Goal: Transaction & Acquisition: Purchase product/service

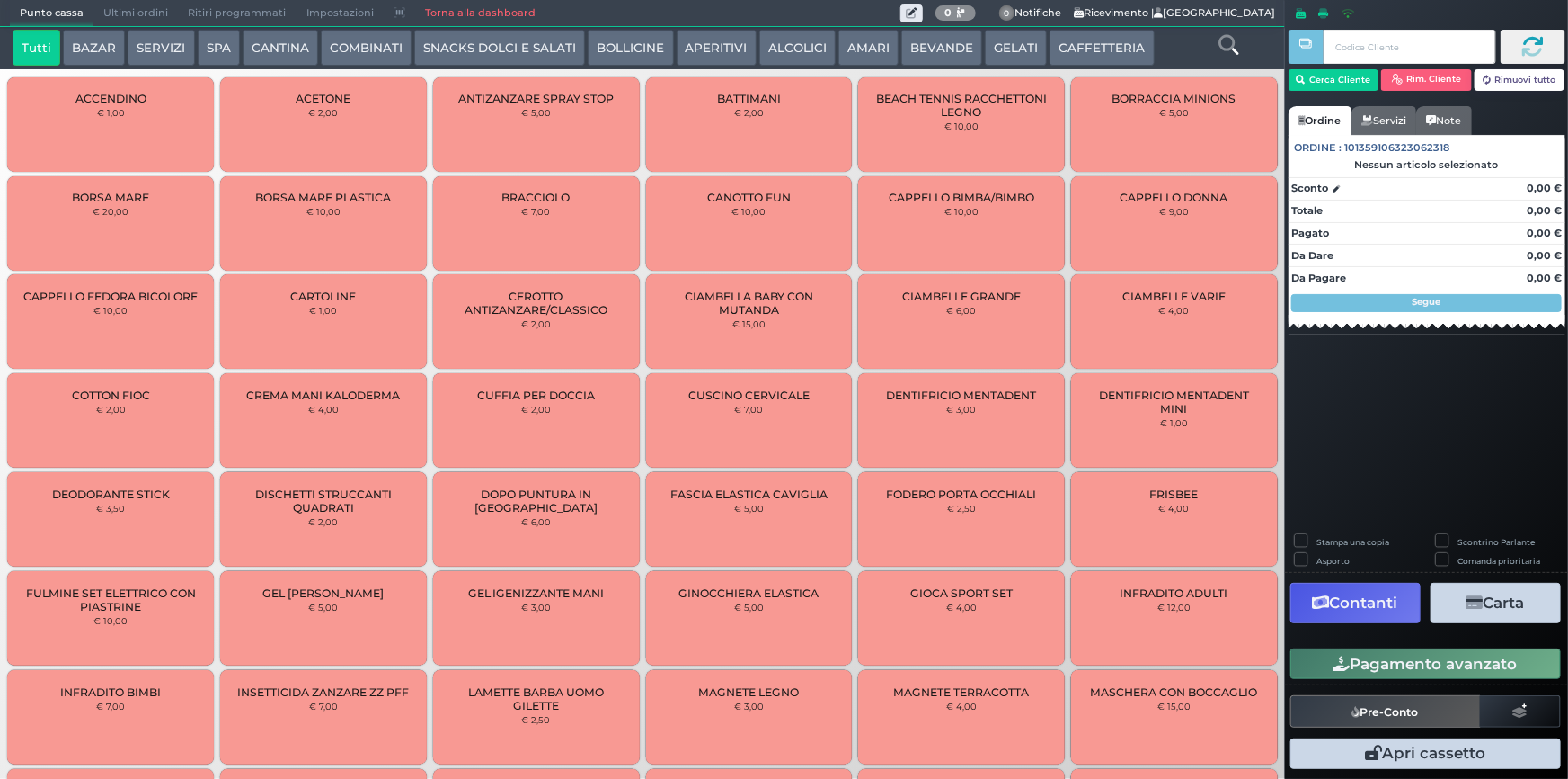
click at [158, 33] on button "SERVIZI" at bounding box center [161, 48] width 67 height 36
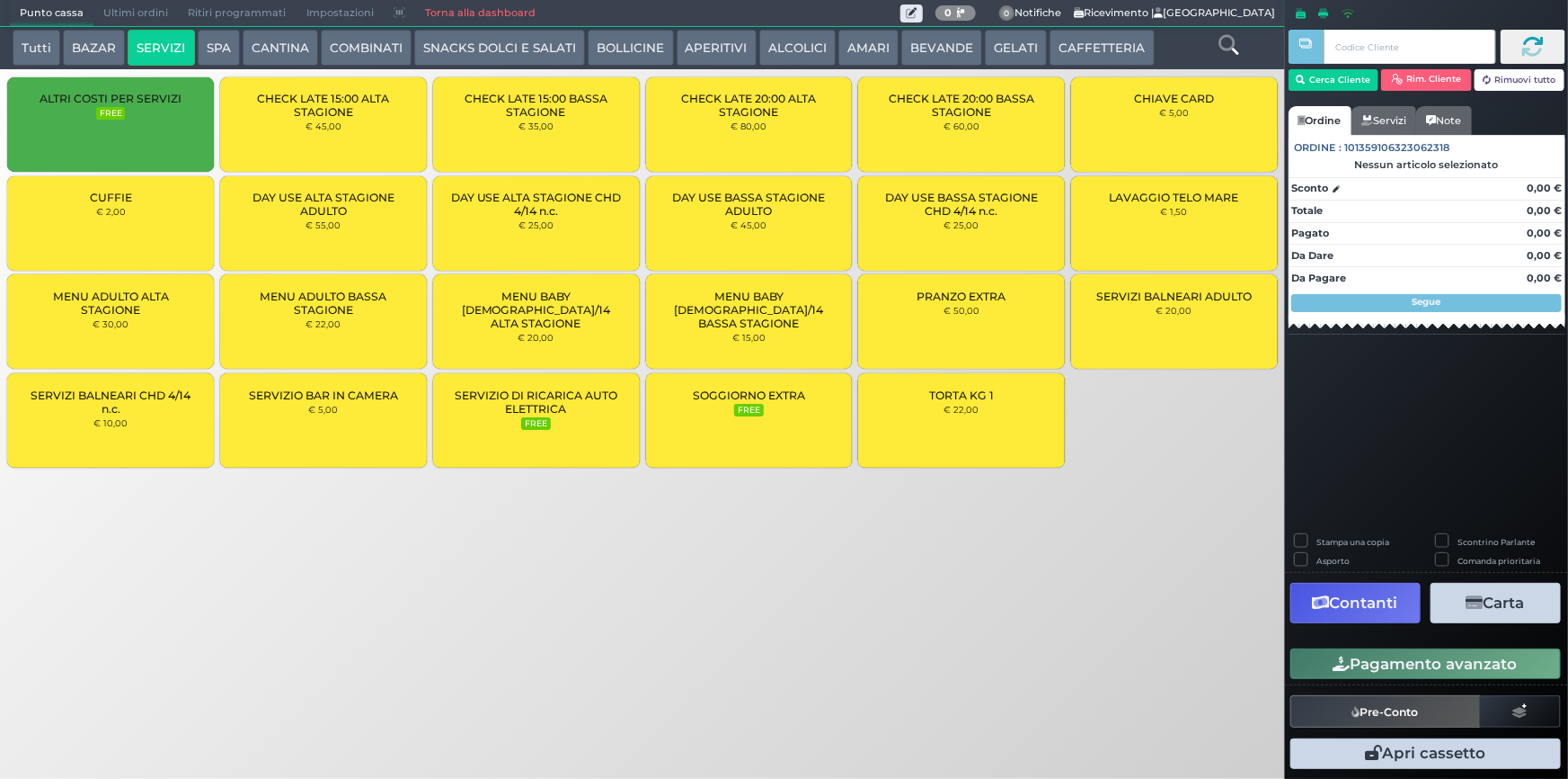
click at [1159, 216] on div "LAVAGGIO TELO MARE € 1,50" at bounding box center [1174, 223] width 207 height 94
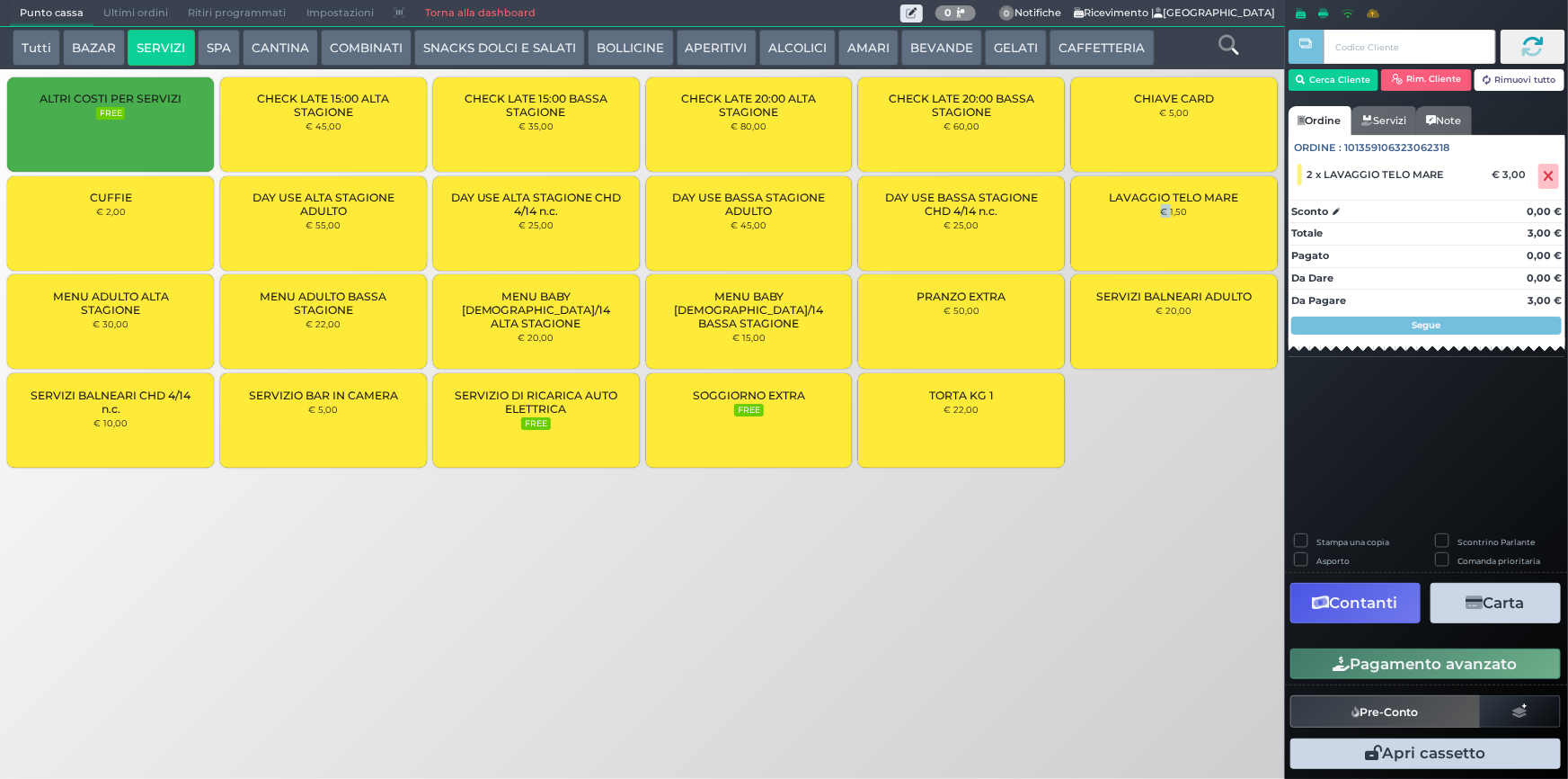
click at [1161, 217] on div "LAVAGGIO TELO MARE € 1,50" at bounding box center [1174, 223] width 207 height 94
click at [1304, 81] on icon "button" at bounding box center [1300, 81] width 9 height 16
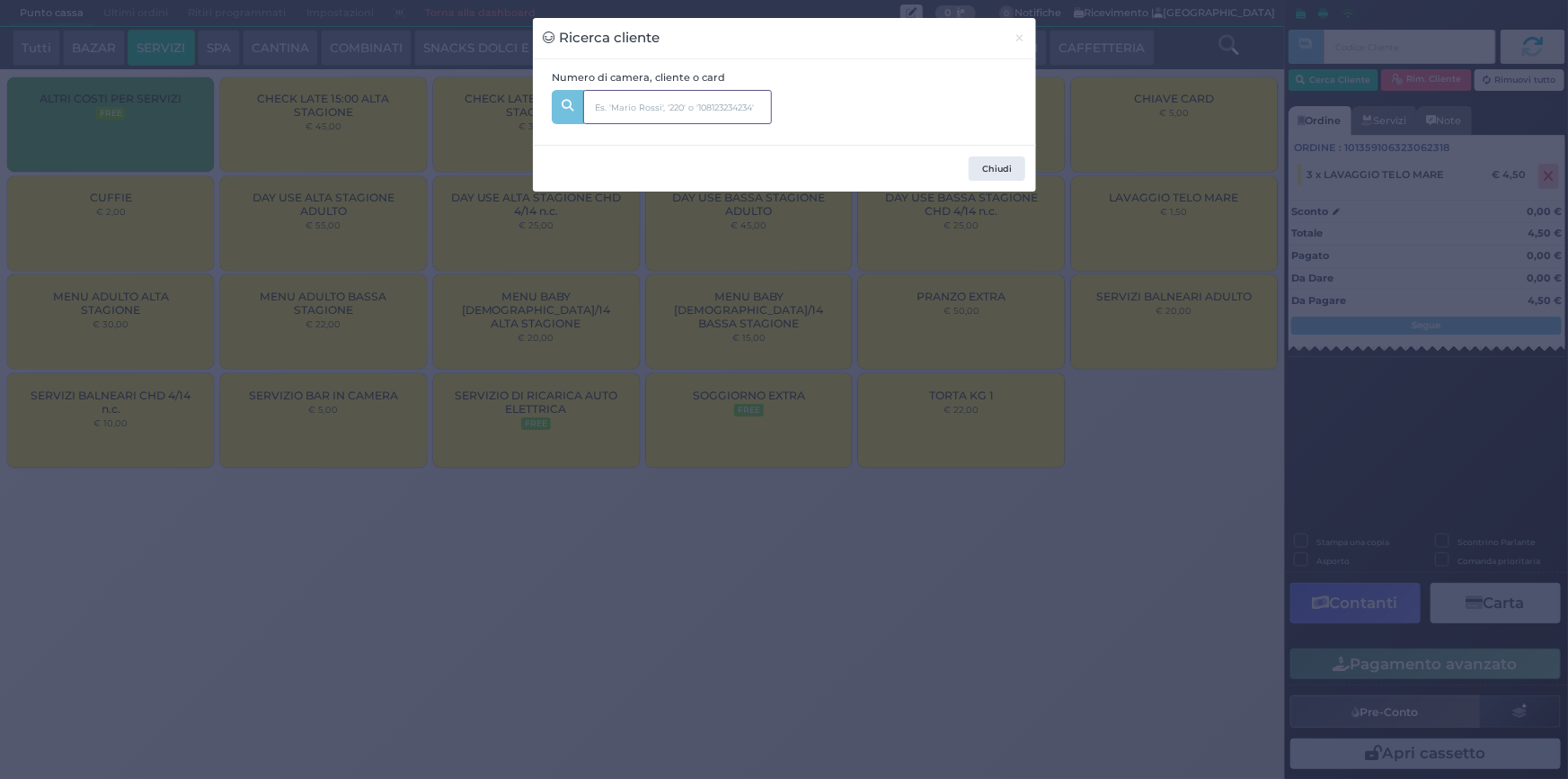
click at [648, 107] on input "text" at bounding box center [677, 107] width 189 height 34
type input "219"
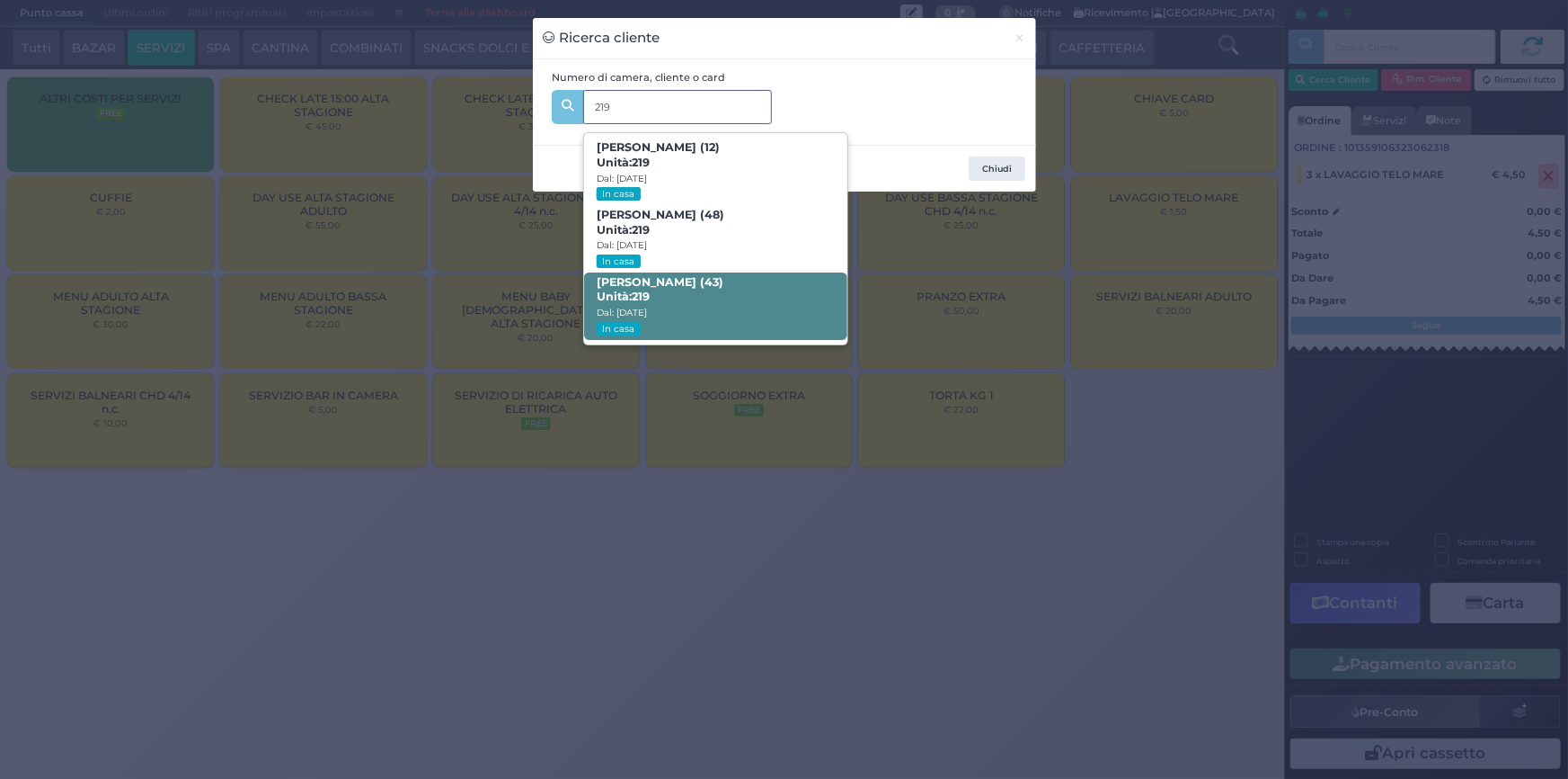
click at [736, 299] on span "Laura Busso (43) Unità: 219 Dal: 10/08/2025 In casa" at bounding box center [716, 307] width 264 height 68
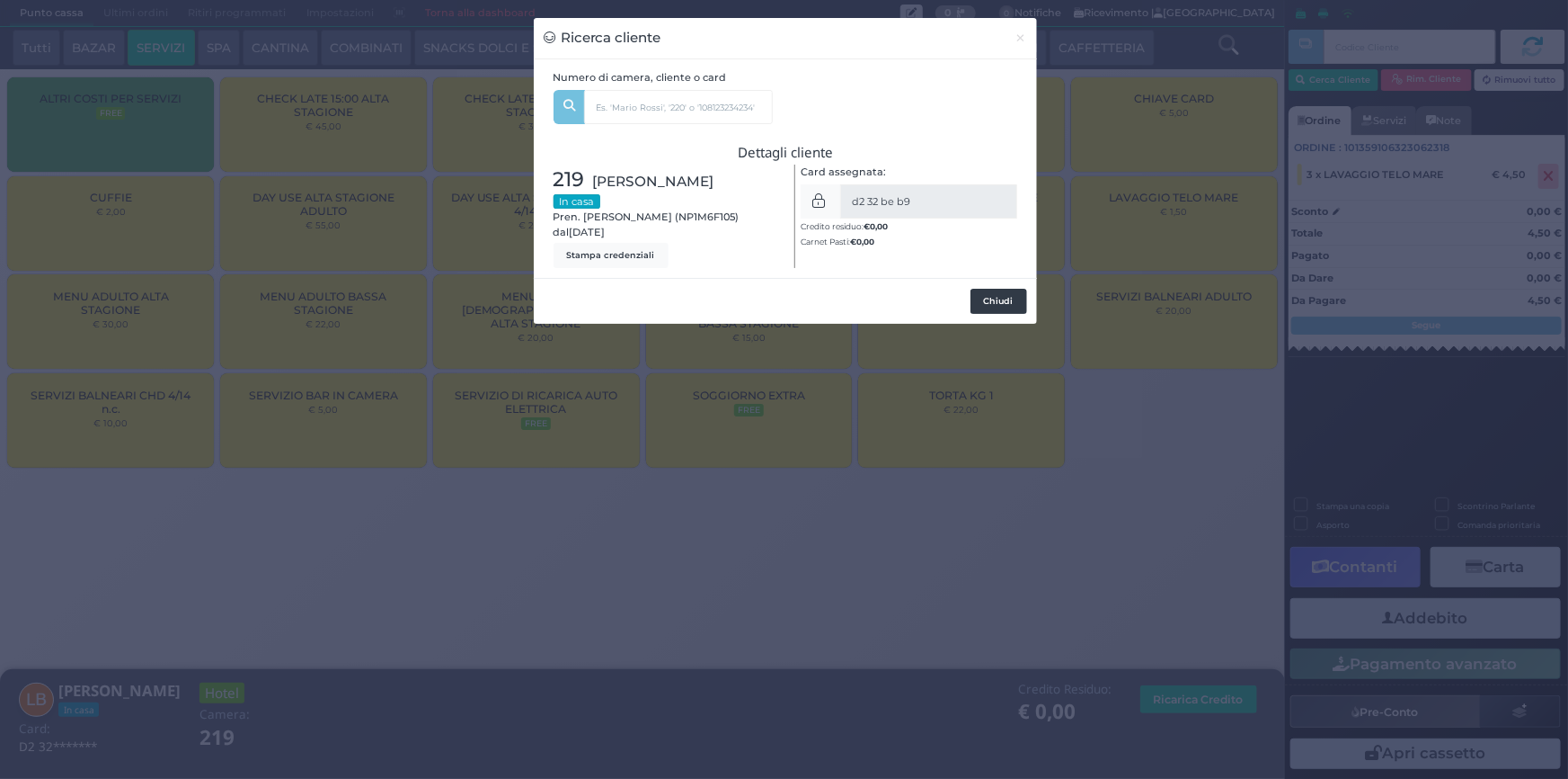
click at [1000, 310] on button "Chiudi" at bounding box center [999, 301] width 56 height 25
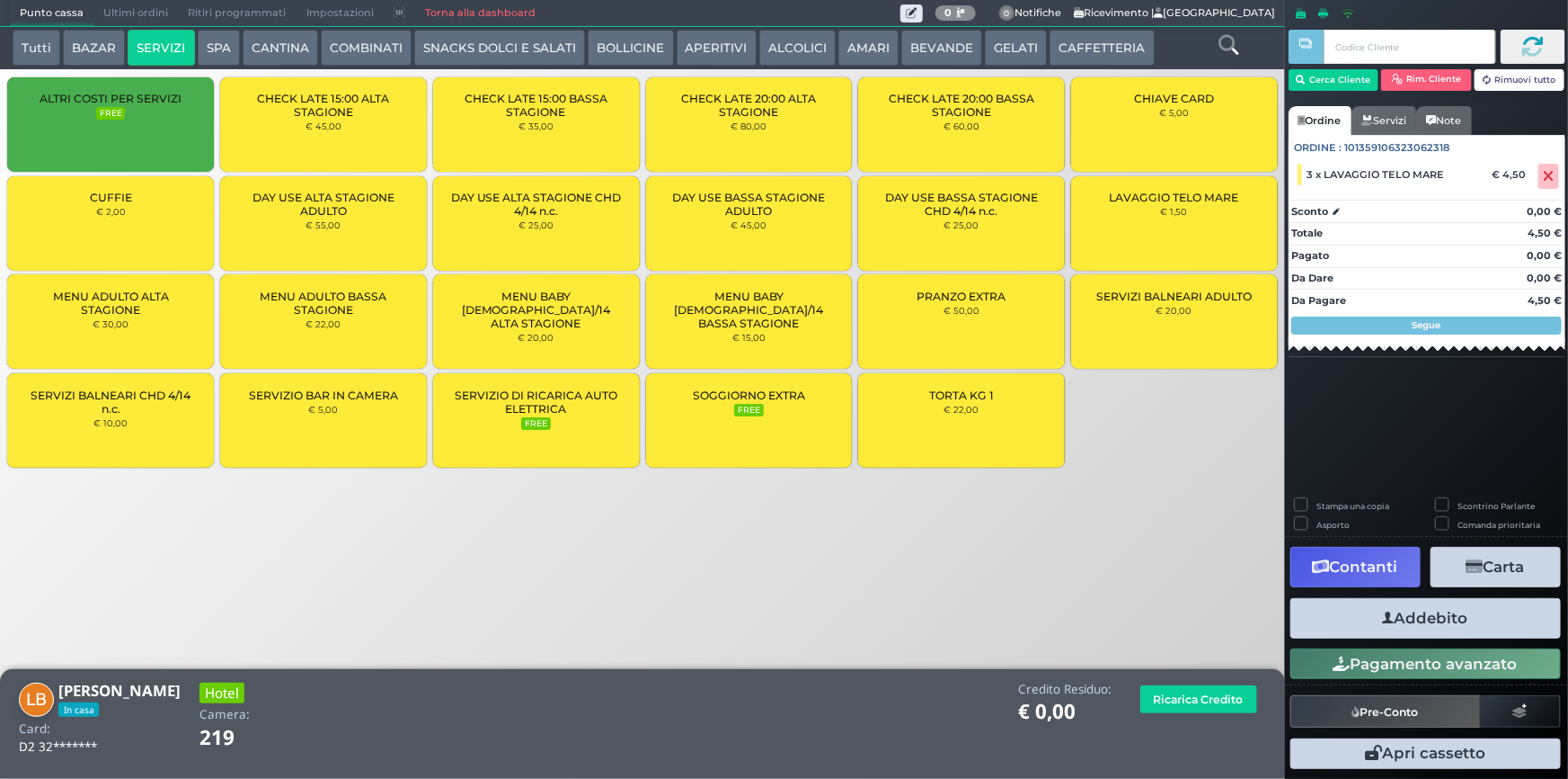
click at [1437, 629] on button "Addebito" at bounding box center [1425, 618] width 271 height 41
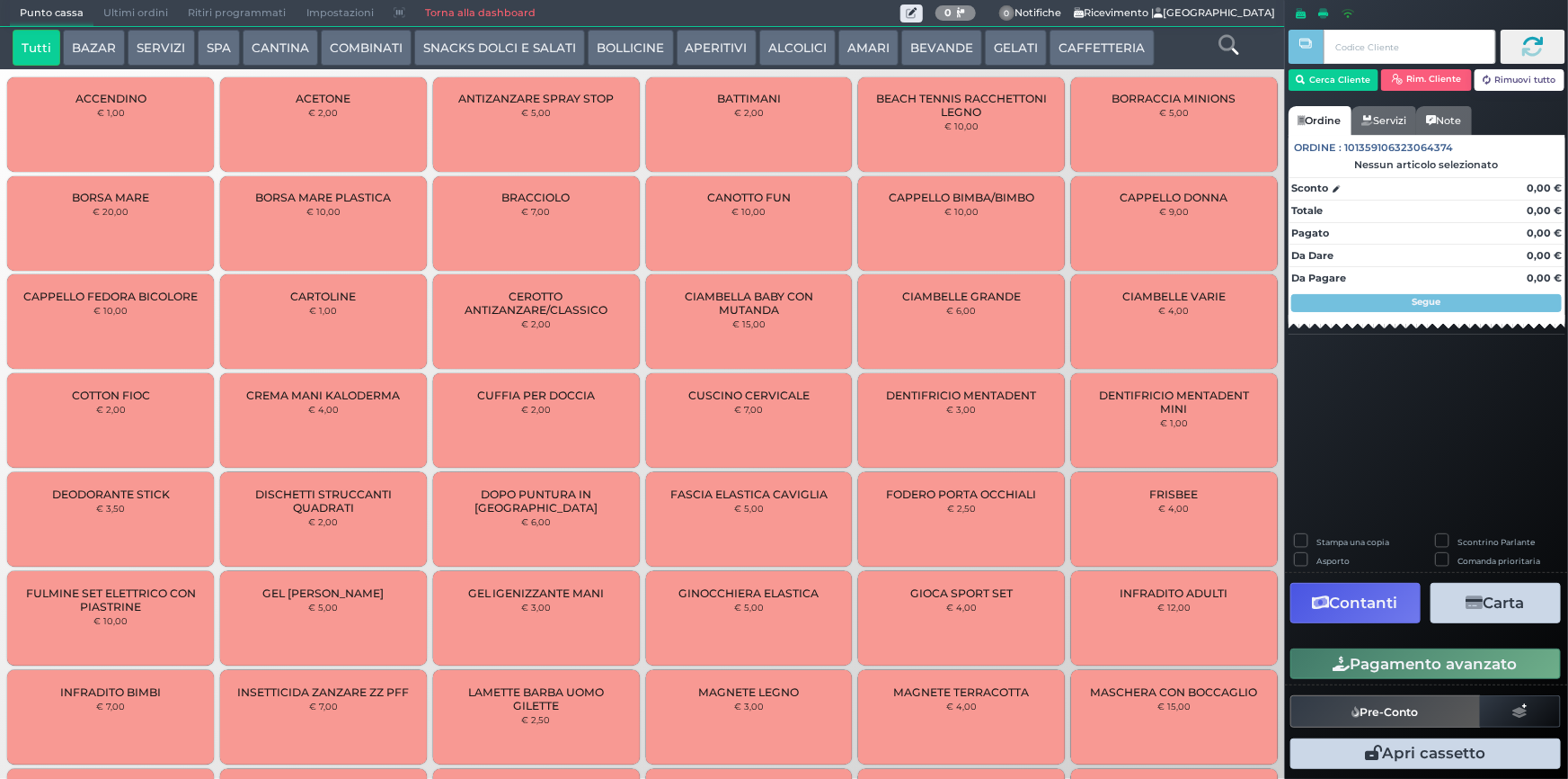
click at [176, 49] on button "SERVIZI" at bounding box center [161, 48] width 67 height 36
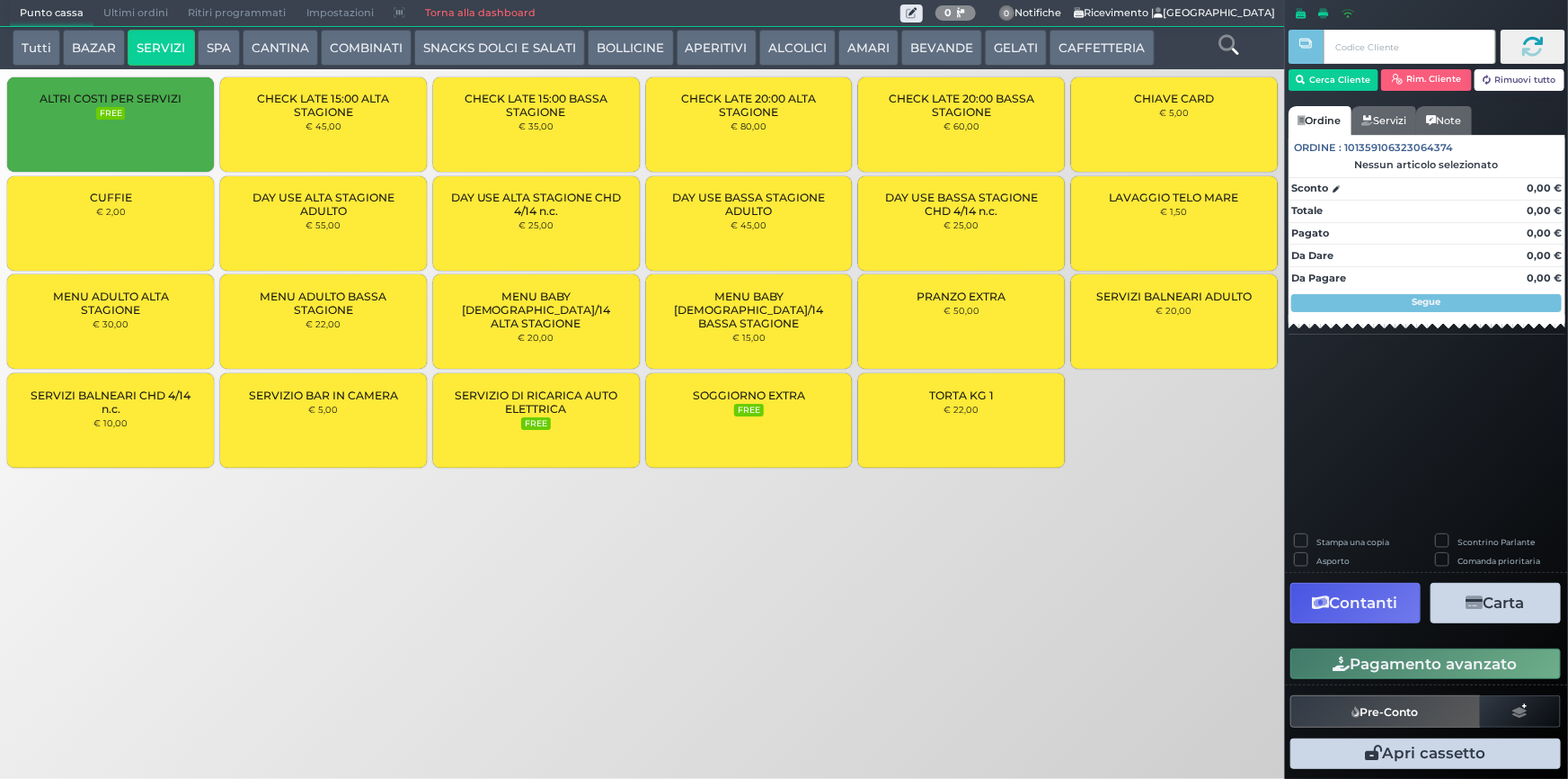
click at [1182, 224] on div "LAVAGGIO TELO MARE € 1,50" at bounding box center [1174, 223] width 207 height 94
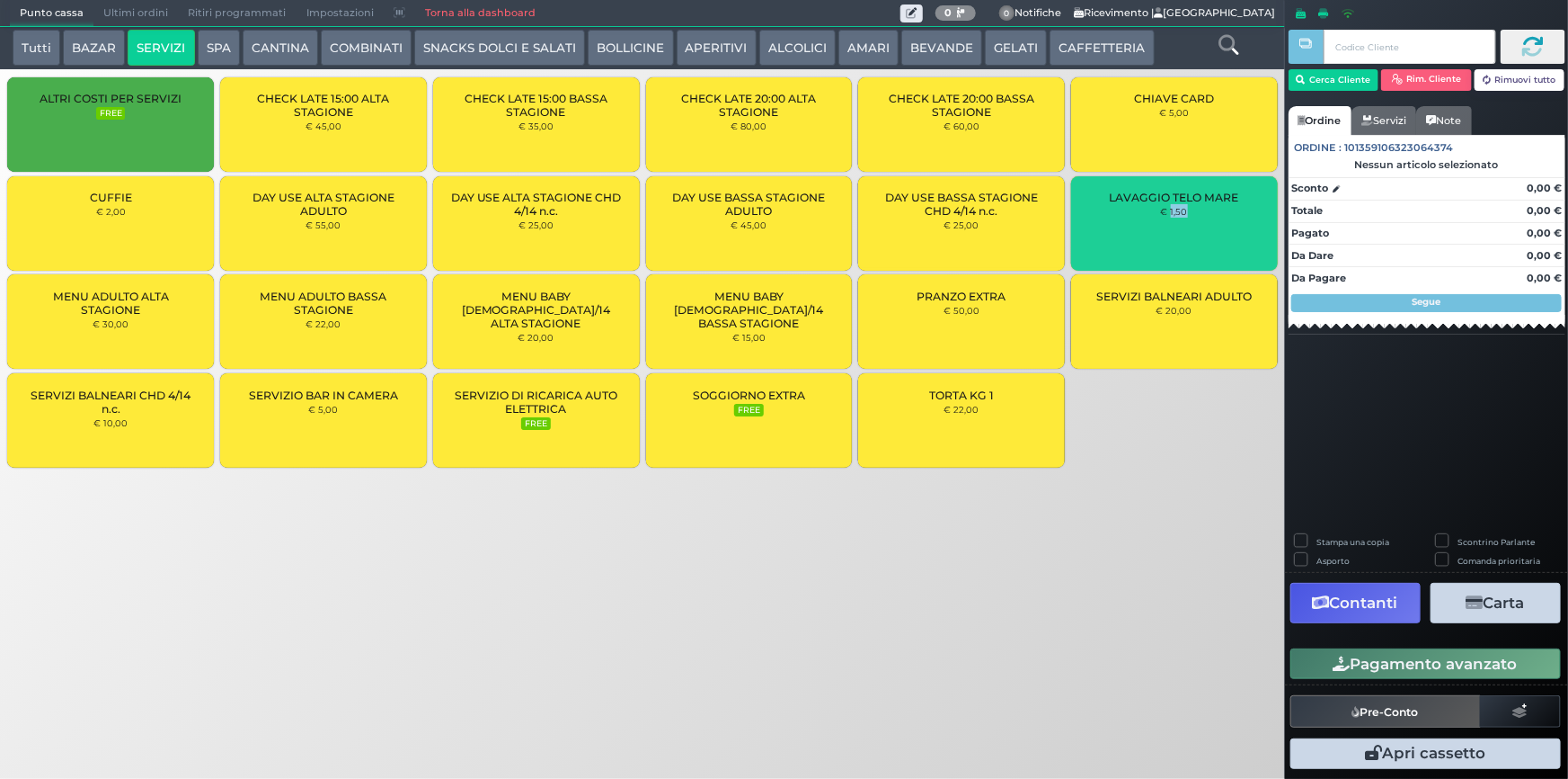
click at [1182, 224] on div "LAVAGGIO TELO MARE € 1,50" at bounding box center [1174, 223] width 207 height 94
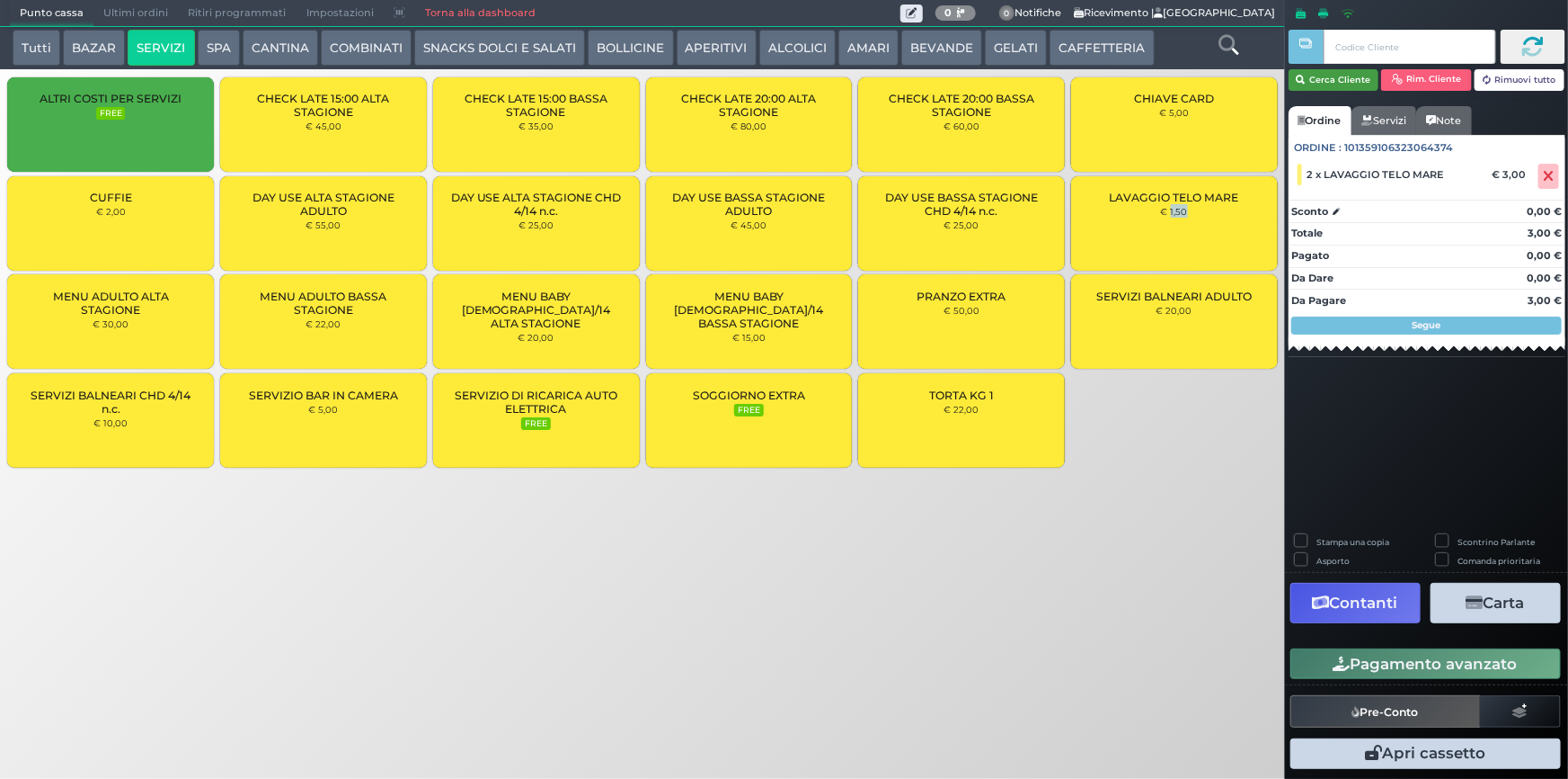
click at [1349, 81] on button "Cerca Cliente" at bounding box center [1334, 80] width 91 height 21
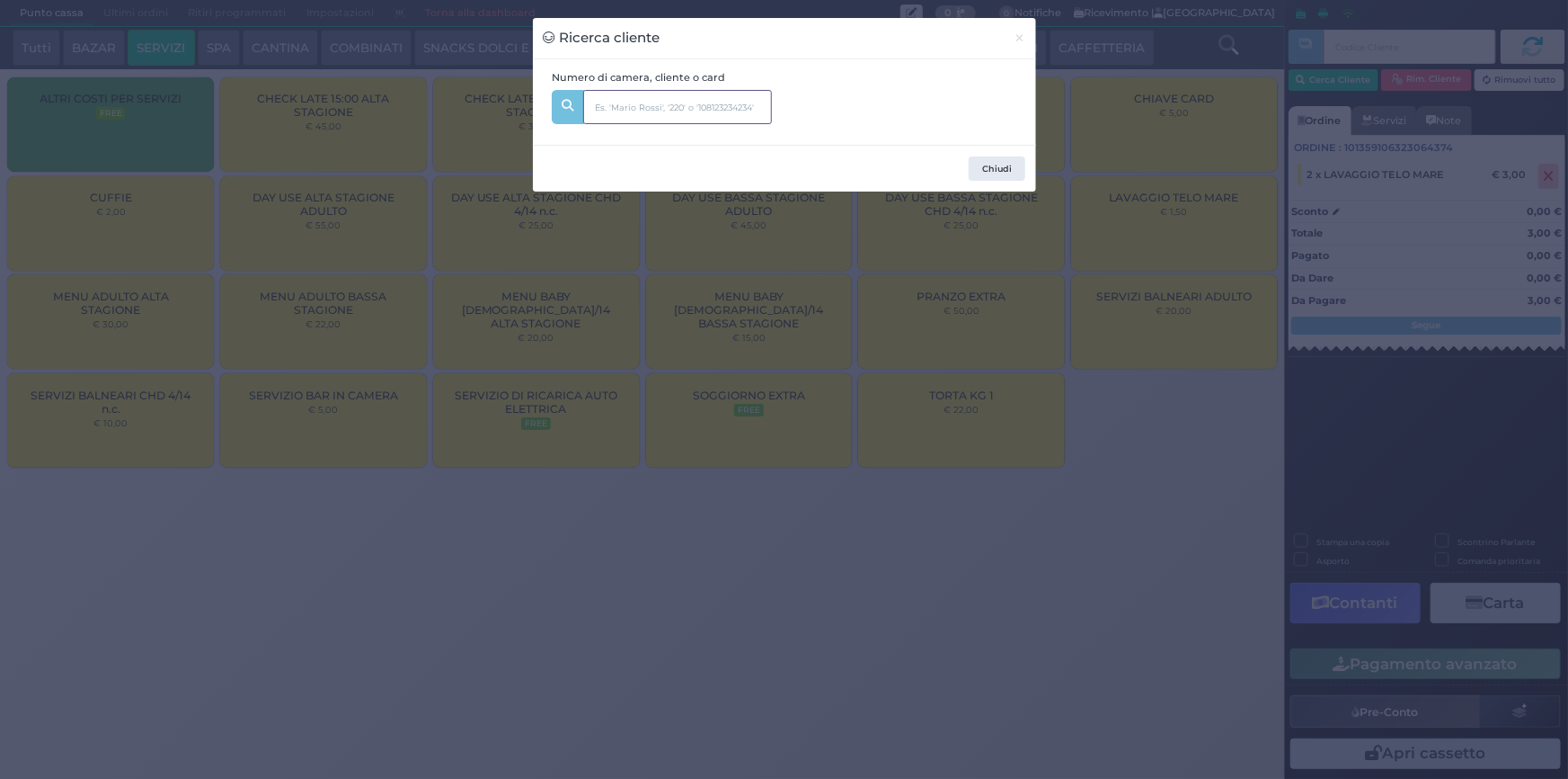
click at [609, 100] on input "text" at bounding box center [677, 107] width 189 height 34
type input "102"
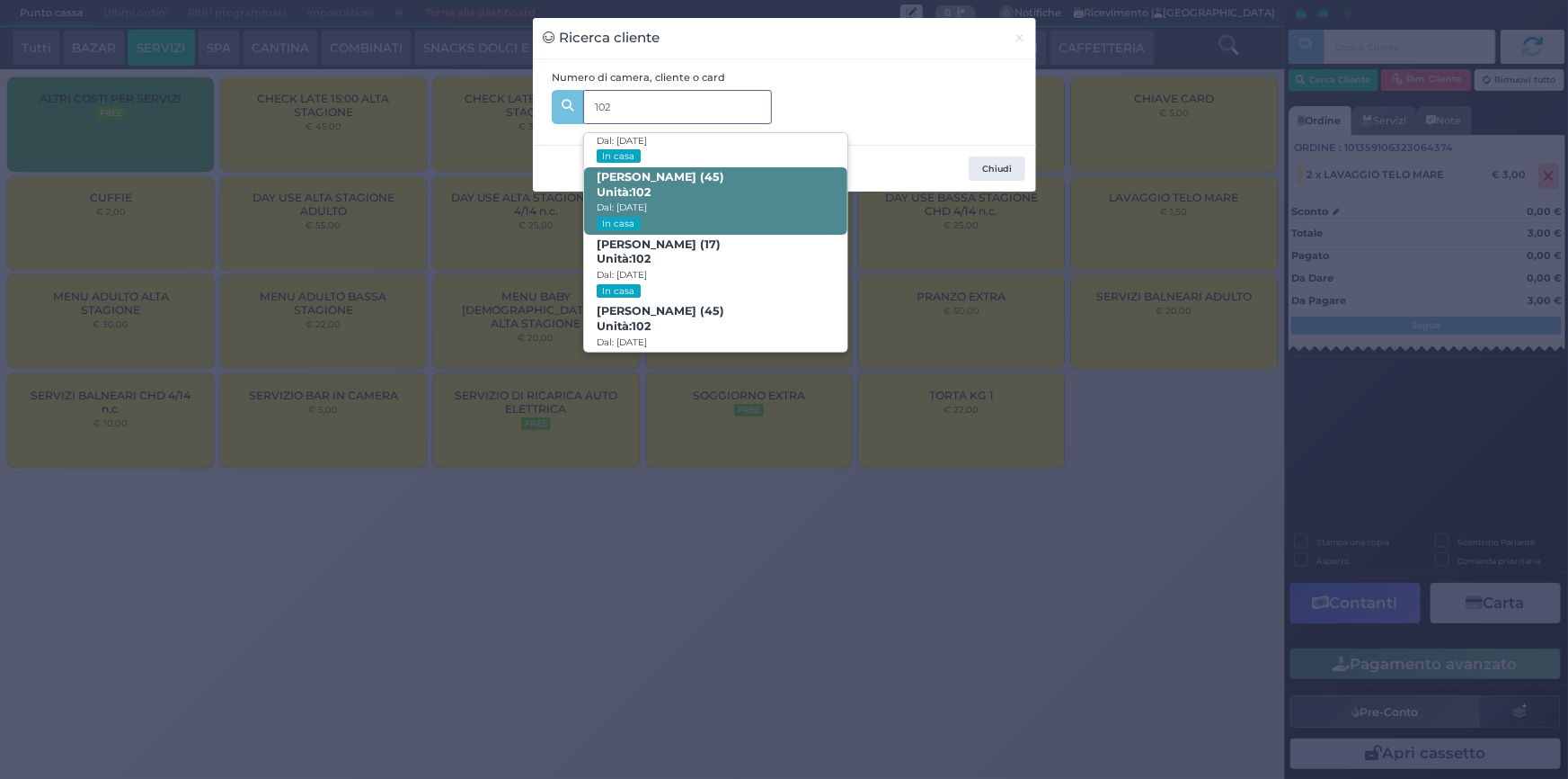
scroll to position [84, 0]
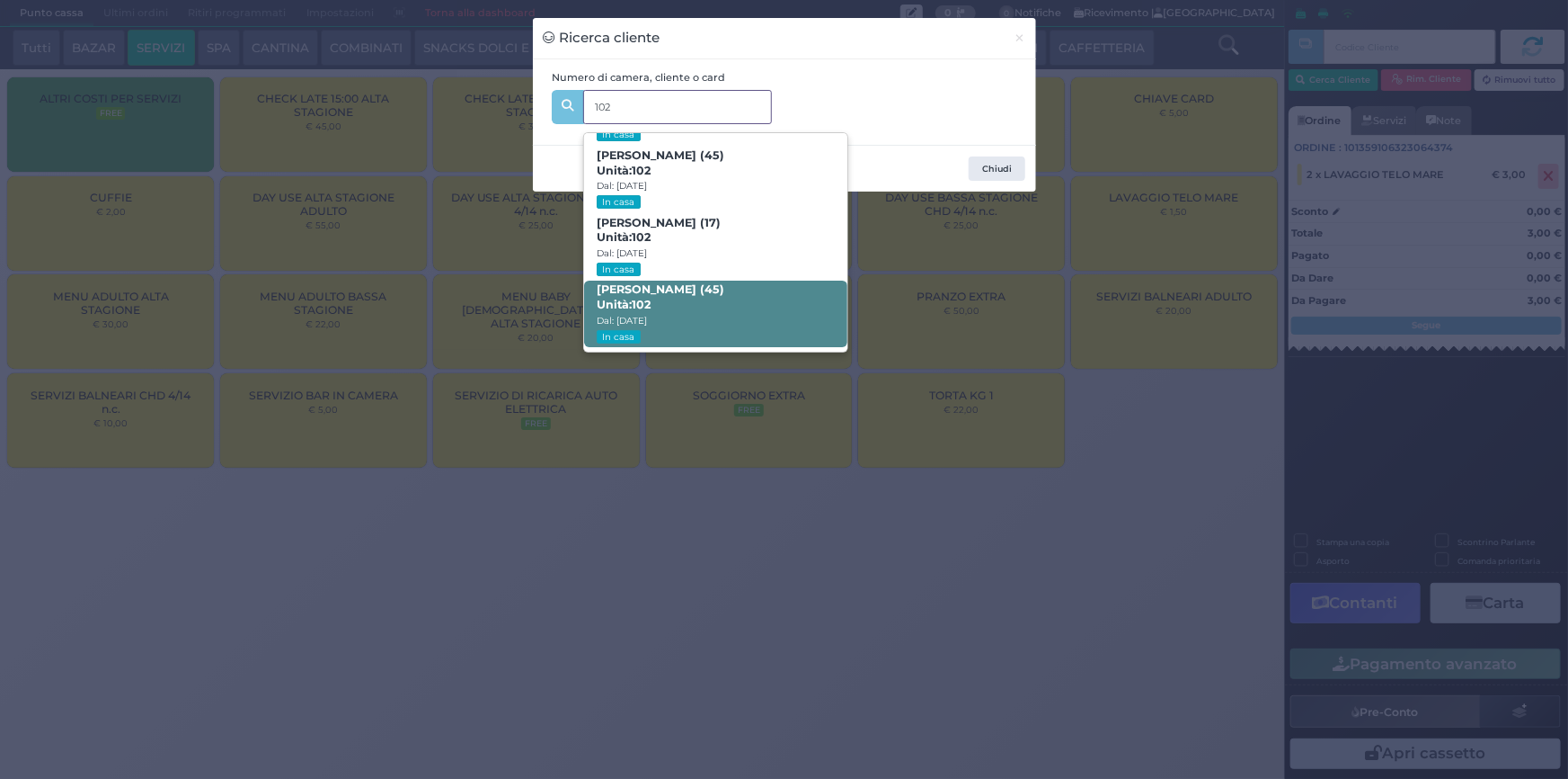
click at [719, 293] on b "Valentina Carolla (45) Unità: 102" at bounding box center [660, 297] width 128 height 29
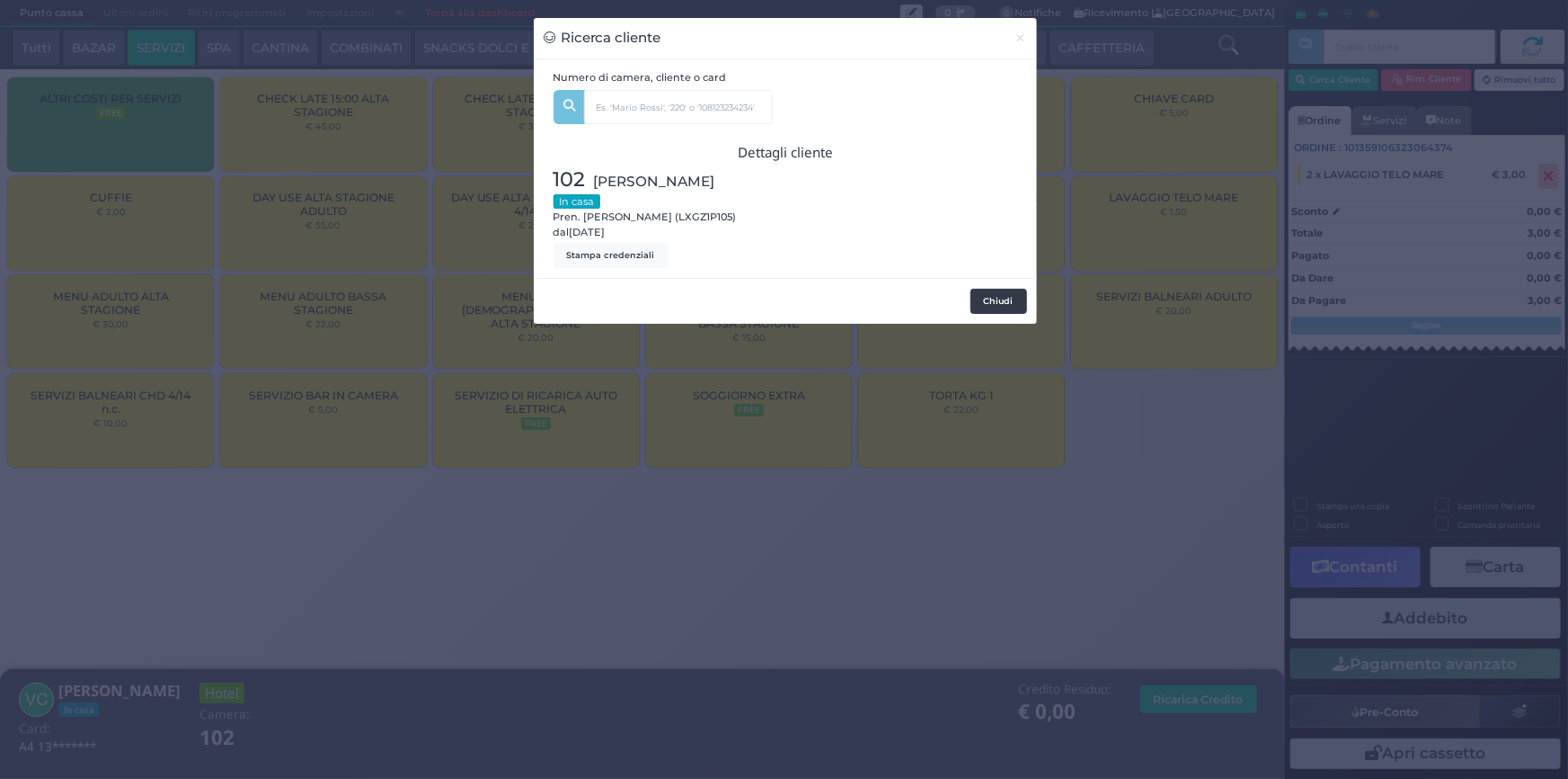
click at [990, 211] on div at bounding box center [906, 216] width 241 height 104
click at [1009, 305] on button "Chiudi" at bounding box center [999, 301] width 56 height 25
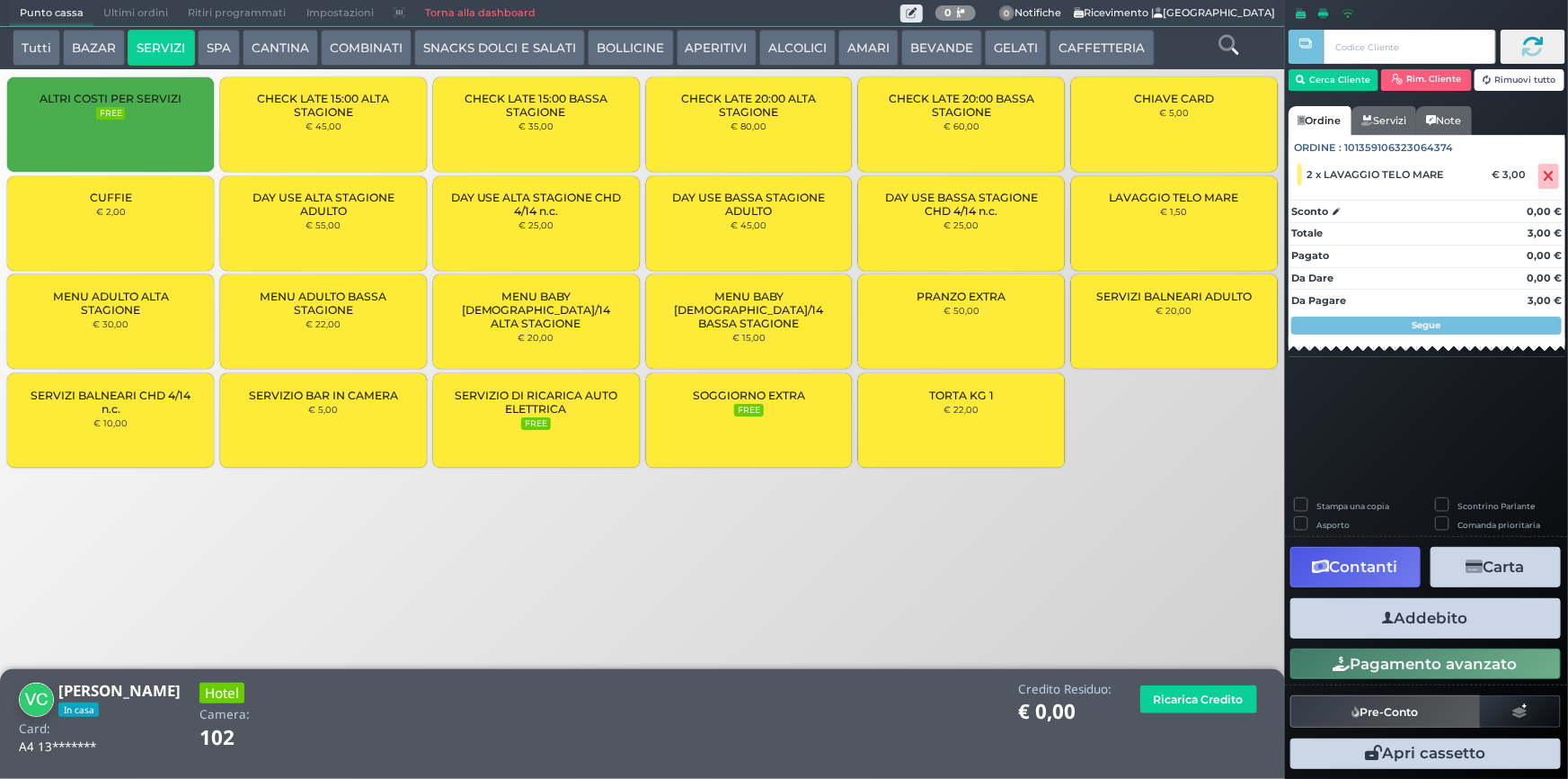
click at [1424, 611] on button "Addebito" at bounding box center [1425, 618] width 271 height 41
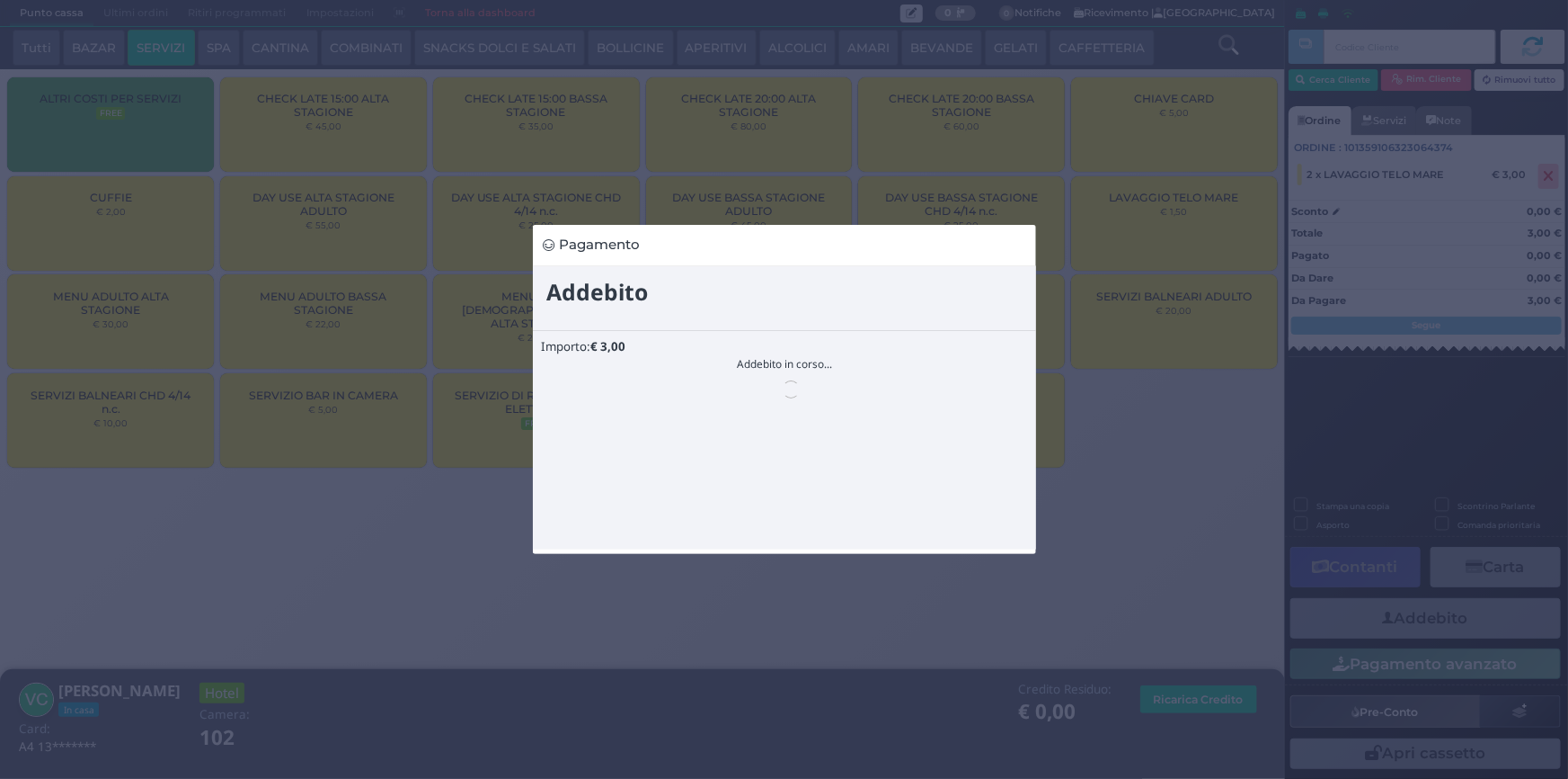
scroll to position [0, 0]
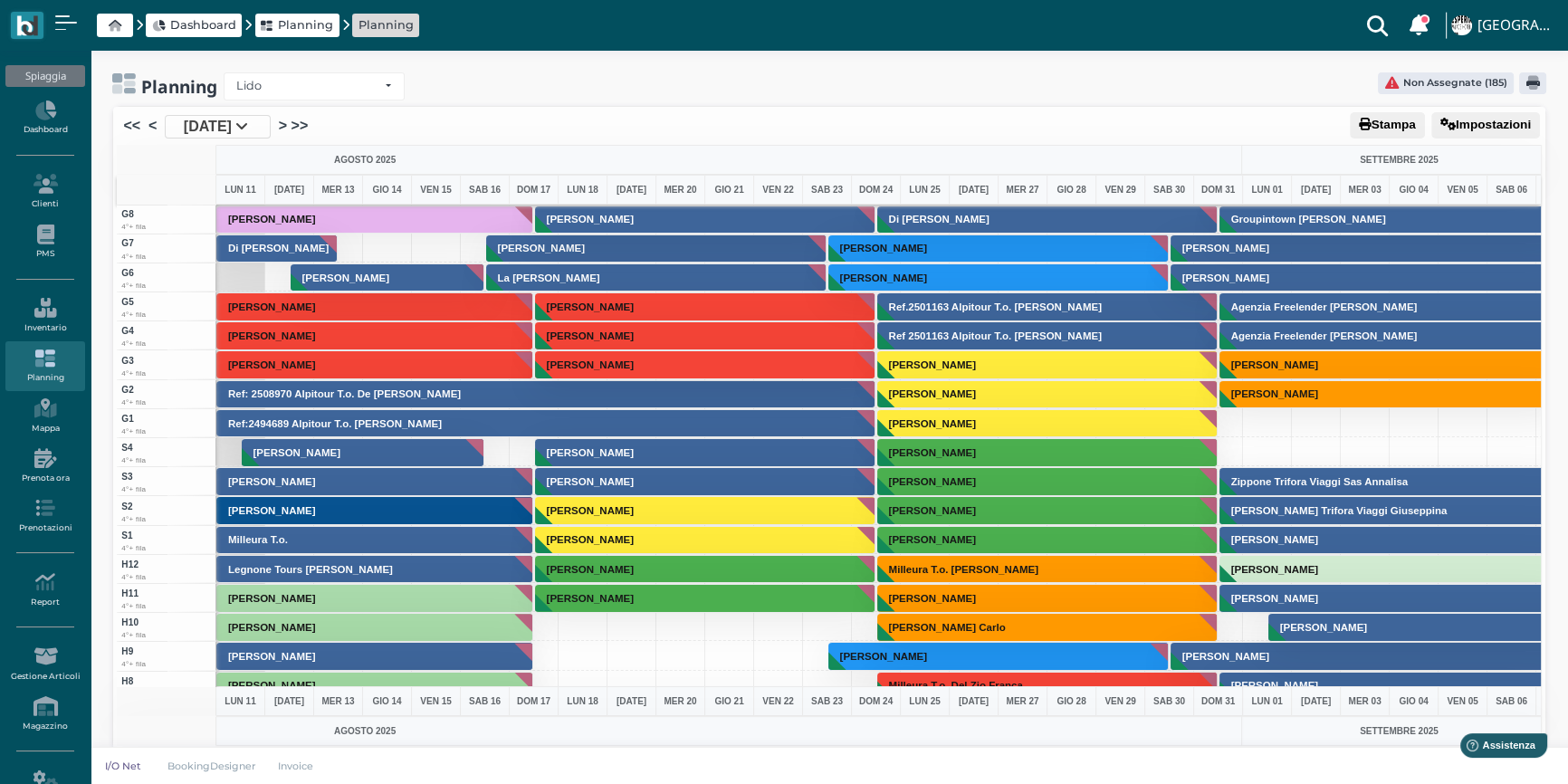
scroll to position [4171, 0]
